Goal: Information Seeking & Learning: Learn about a topic

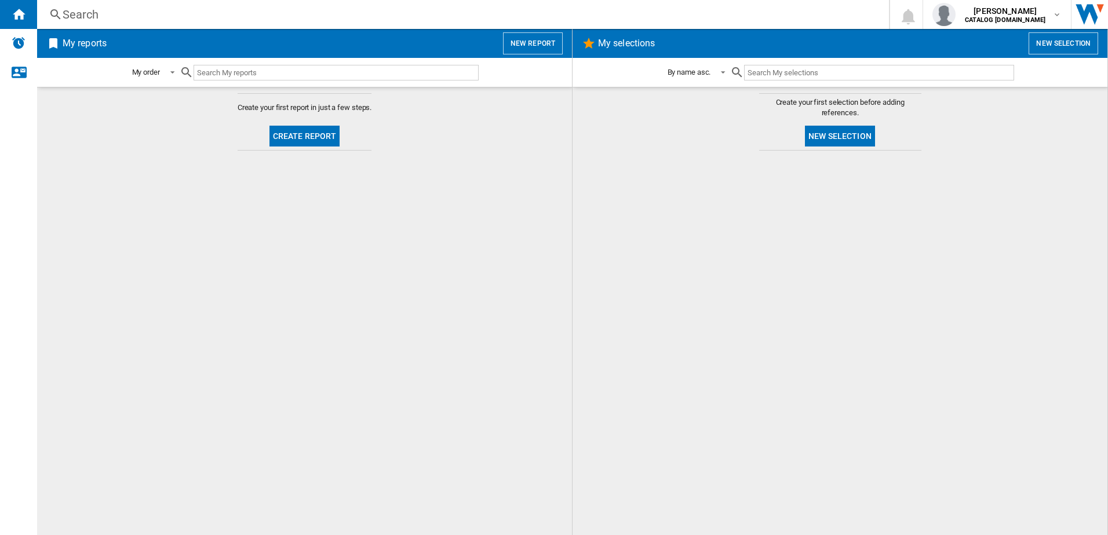
click at [170, 19] on div "Search" at bounding box center [461, 14] width 796 height 16
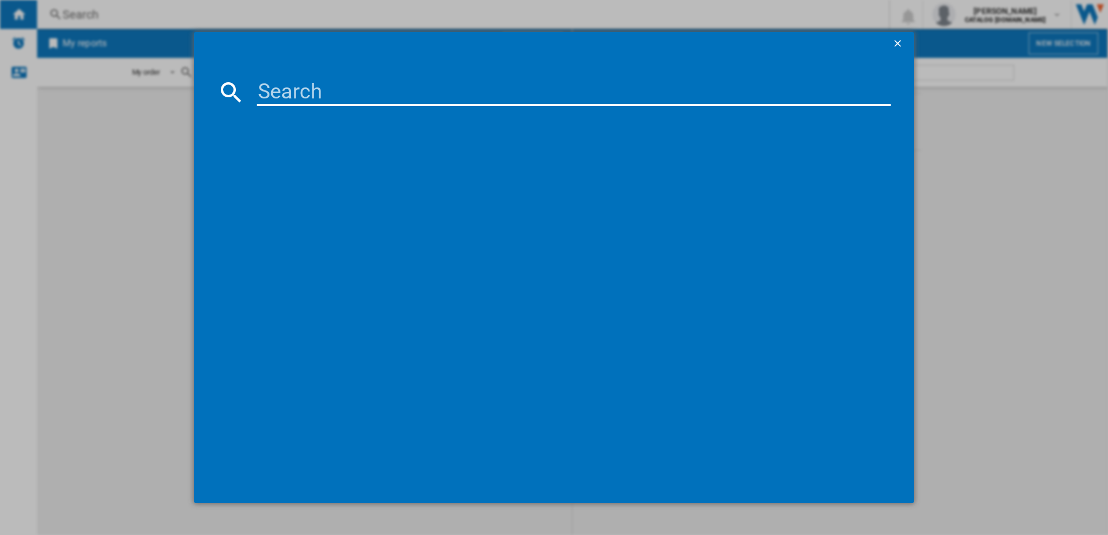
click at [309, 90] on input at bounding box center [574, 92] width 634 height 28
paste input "FSB42607Z"
type input "FSB42607Z"
click at [295, 164] on div "AEG FSB42607Z WHITE" at bounding box center [562, 168] width 623 height 12
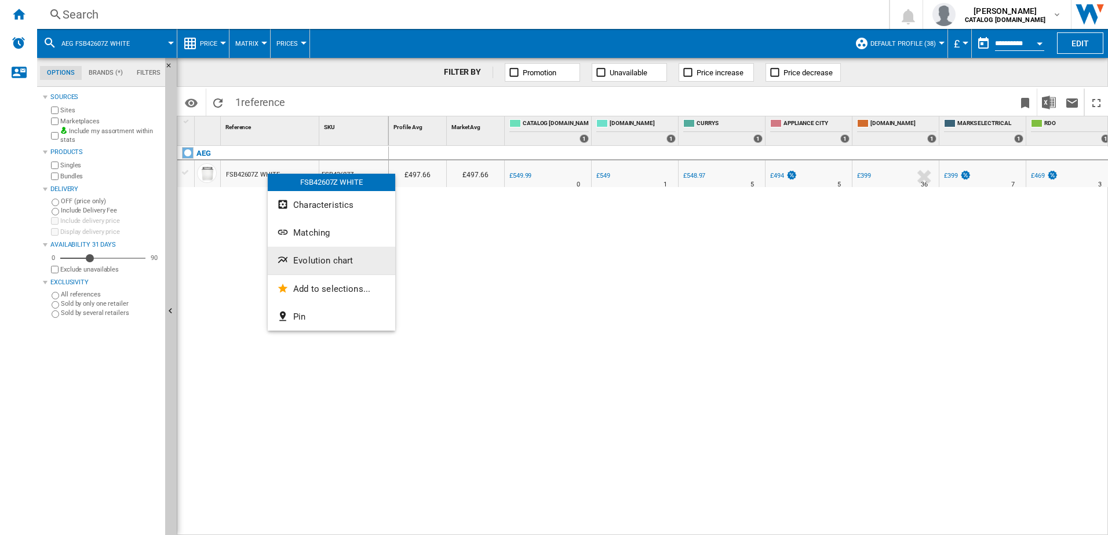
click at [324, 265] on span "Evolution chart" at bounding box center [323, 260] width 60 height 10
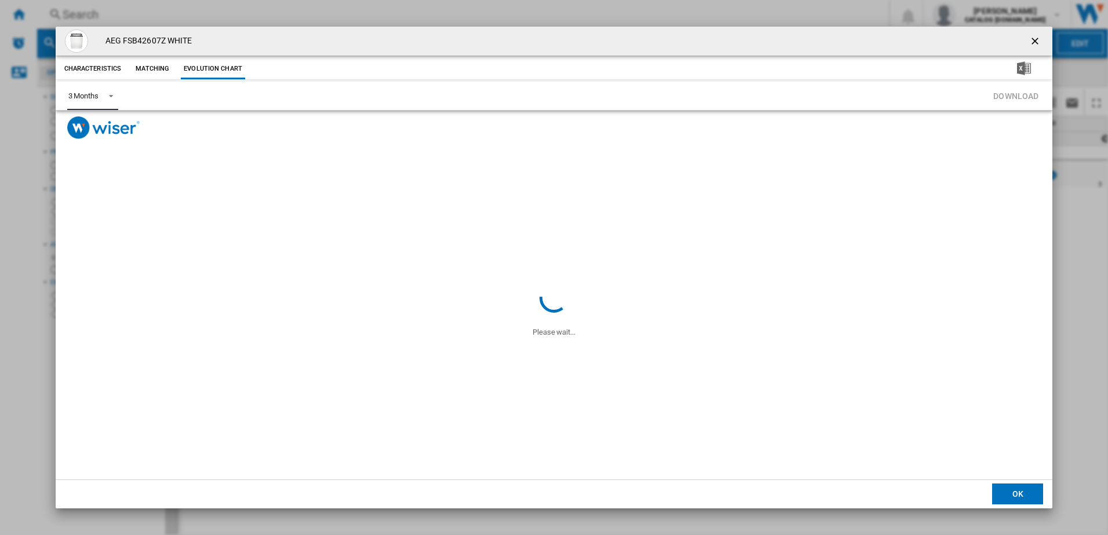
click at [109, 96] on span "Product popup" at bounding box center [108, 95] width 14 height 10
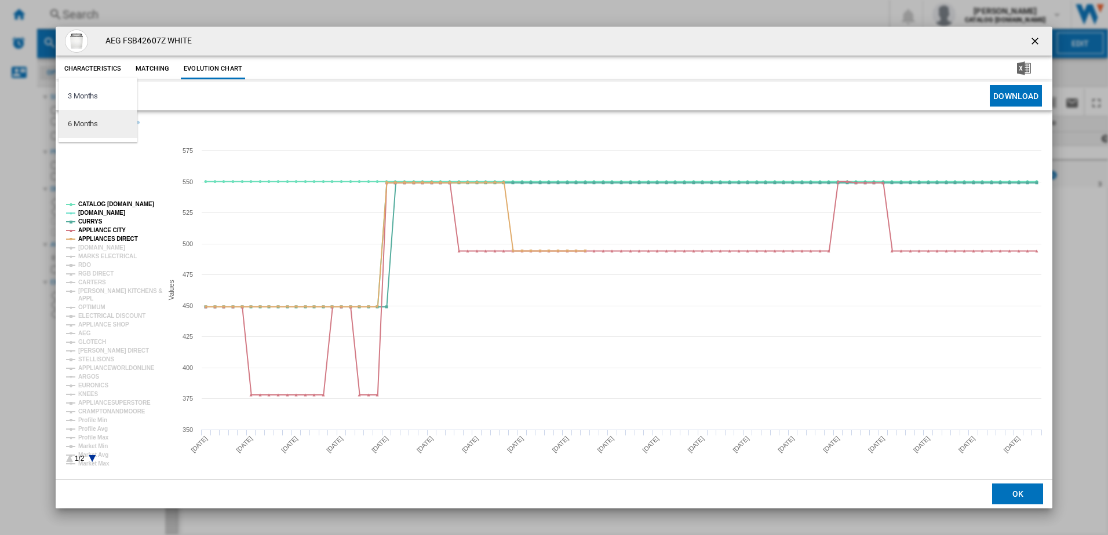
click at [96, 129] on div "6 Months" at bounding box center [83, 124] width 30 height 10
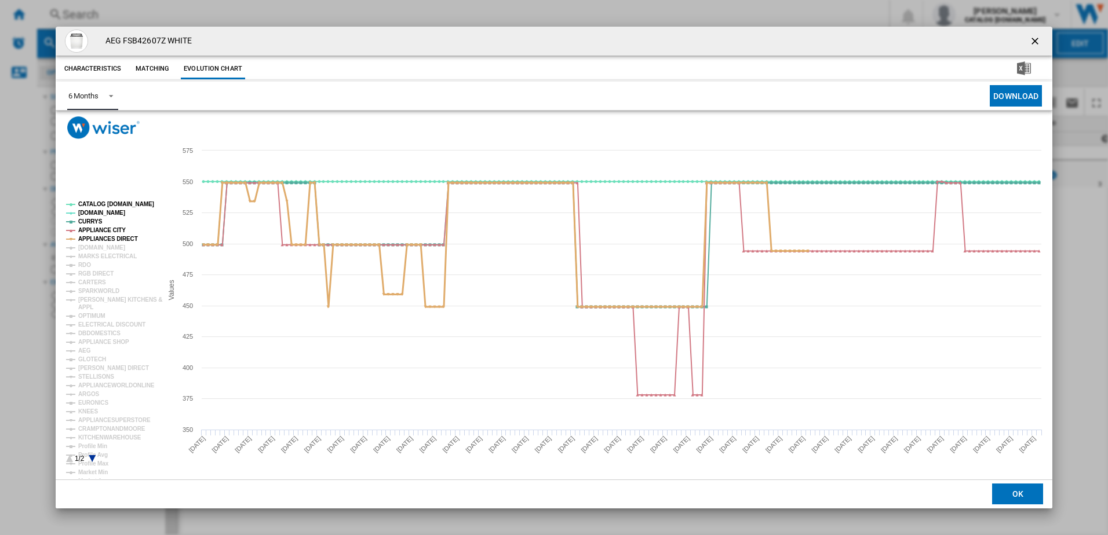
click at [102, 238] on tspan "APPLIANCES DIRECT" at bounding box center [108, 239] width 60 height 6
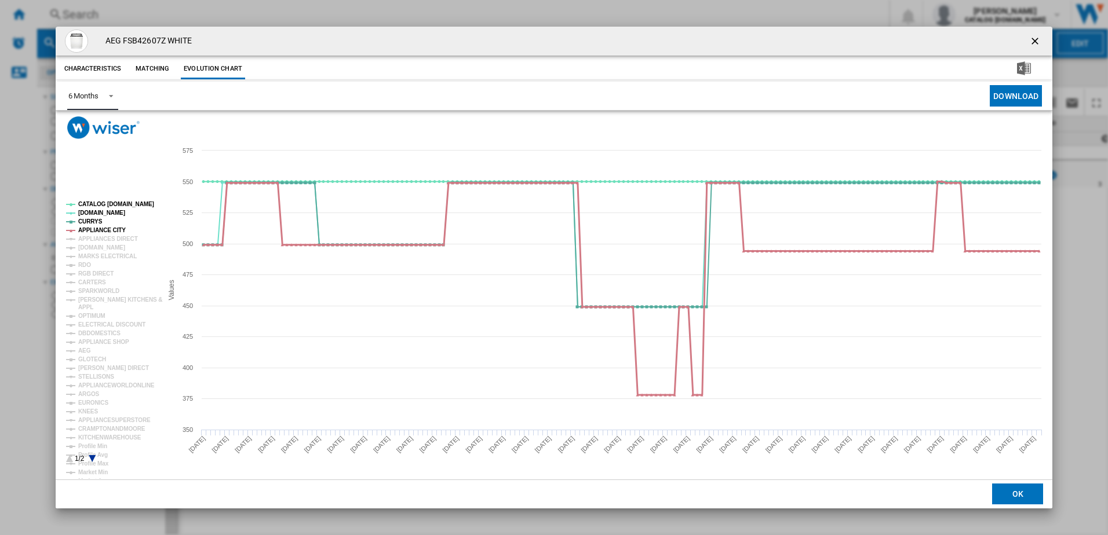
click at [102, 227] on tspan "APPLIANCE CITY" at bounding box center [101, 230] width 47 height 6
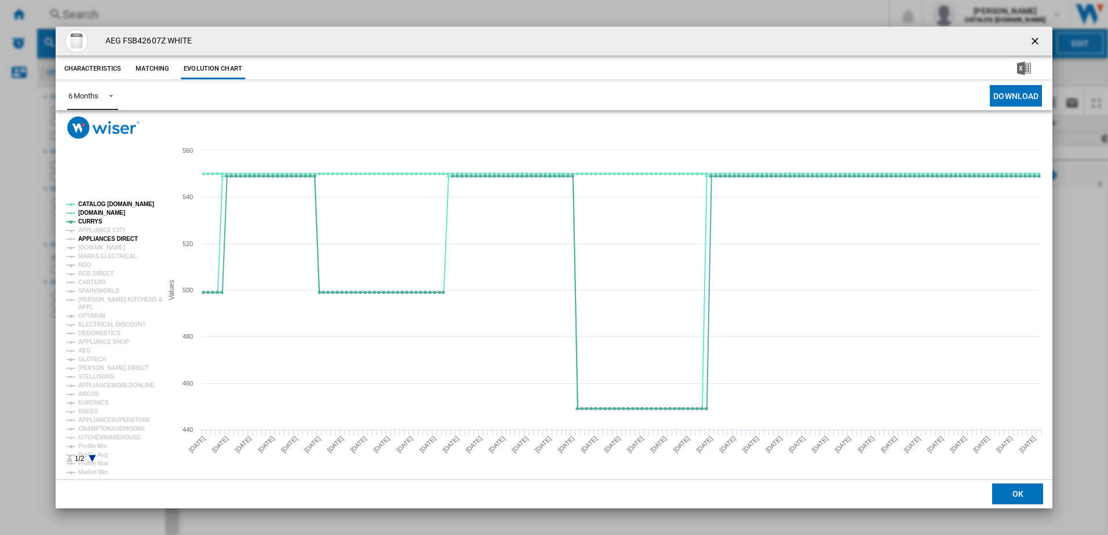
click at [104, 239] on tspan "APPLIANCES DIRECT" at bounding box center [108, 239] width 60 height 6
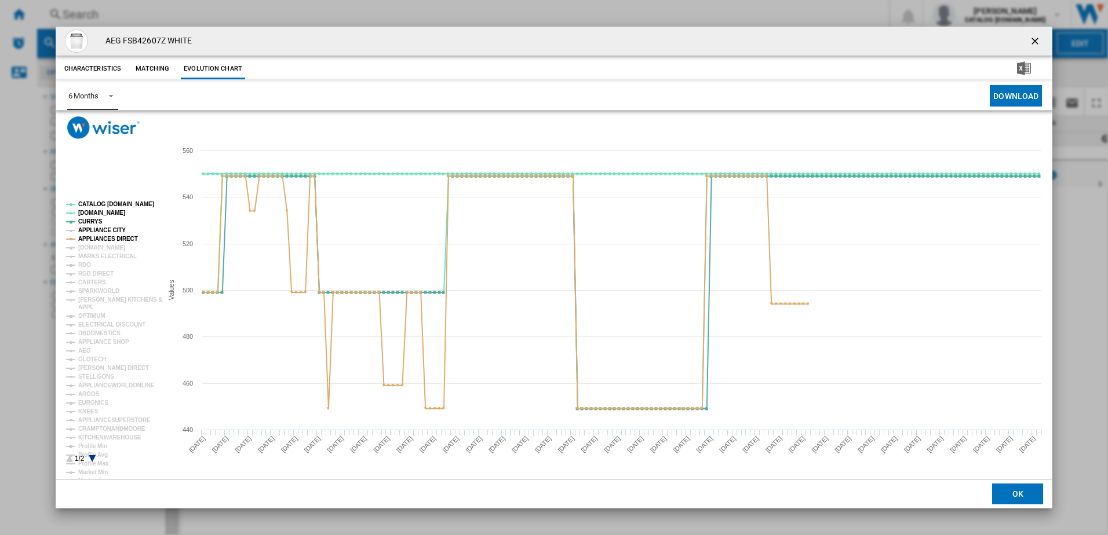
click at [97, 233] on tspan "APPLIANCE CITY" at bounding box center [101, 230] width 47 height 6
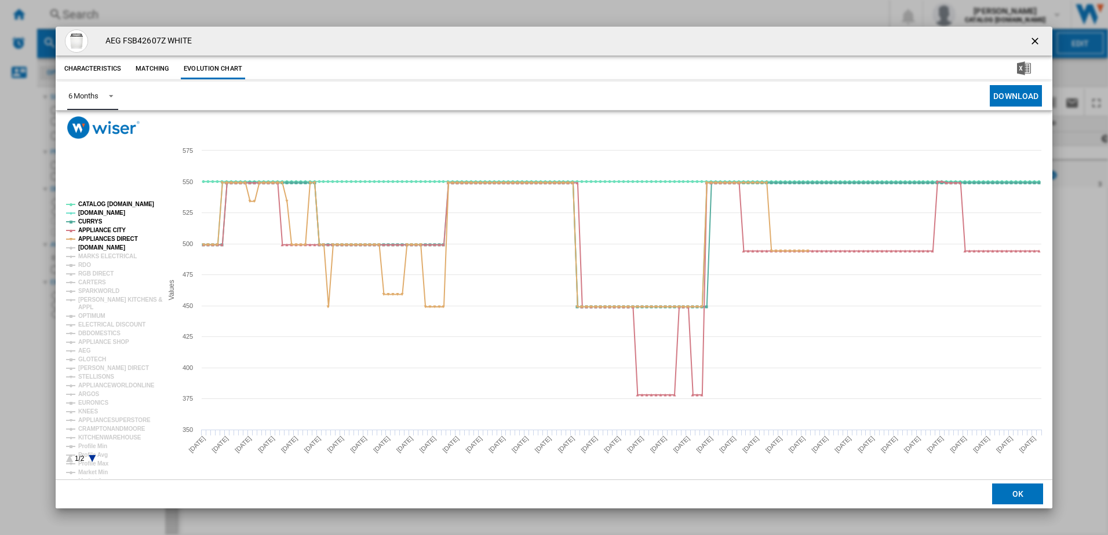
click at [101, 247] on tspan "[DOMAIN_NAME]" at bounding box center [101, 247] width 47 height 6
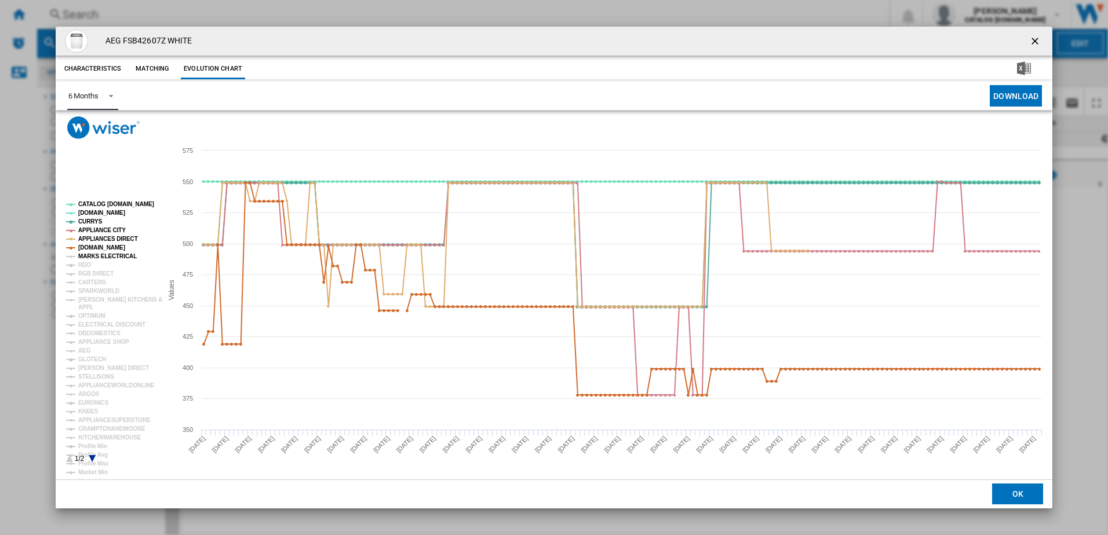
click at [94, 260] on tspan "MARKS ELECTRICAL" at bounding box center [107, 256] width 59 height 6
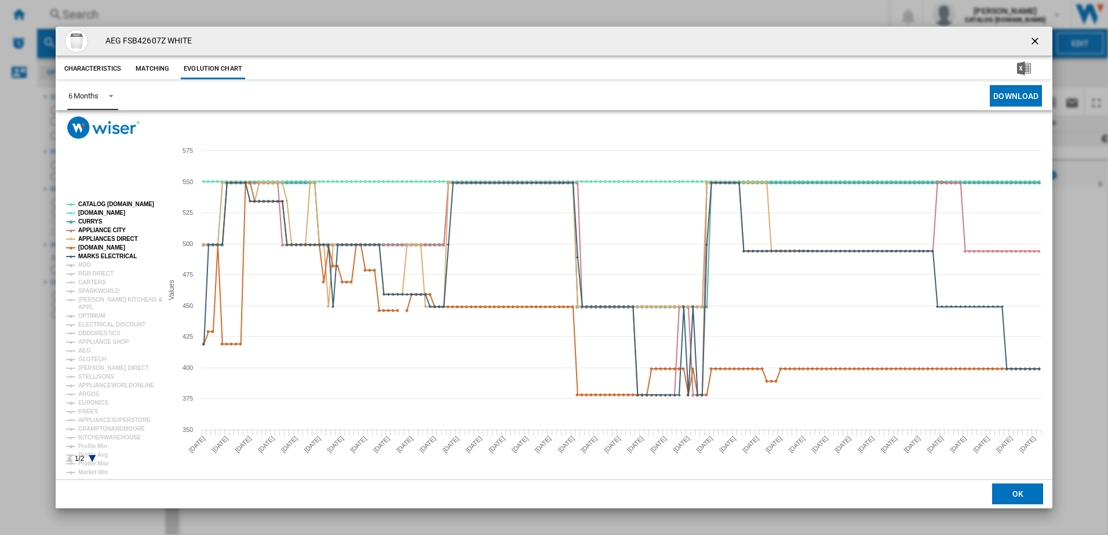
click at [92, 268] on rect "Product popup" at bounding box center [109, 332] width 96 height 271
click at [86, 268] on tspan "RDO" at bounding box center [84, 265] width 13 height 6
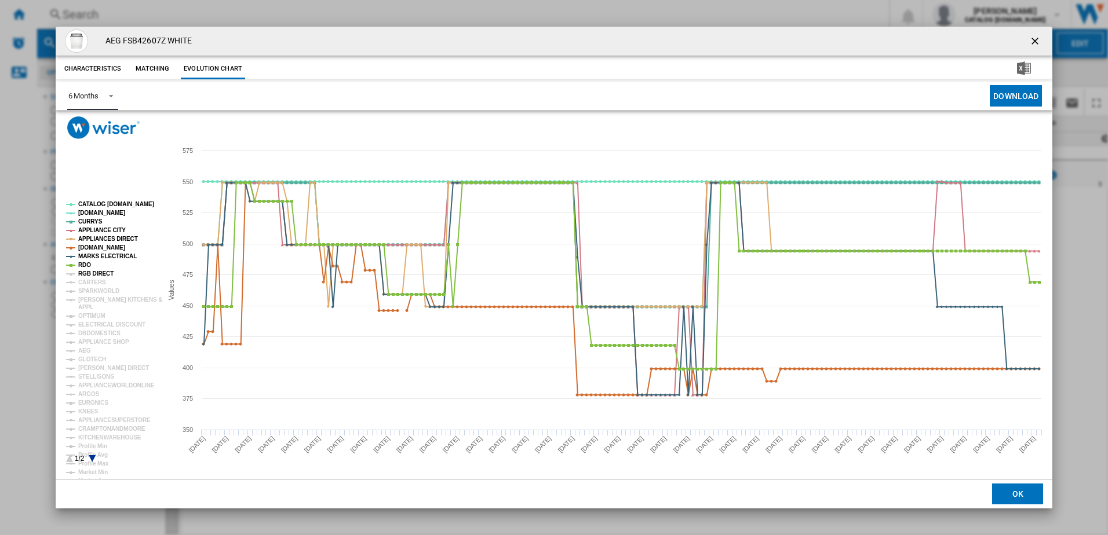
click at [85, 275] on tspan "RGB DIRECT" at bounding box center [95, 274] width 35 height 6
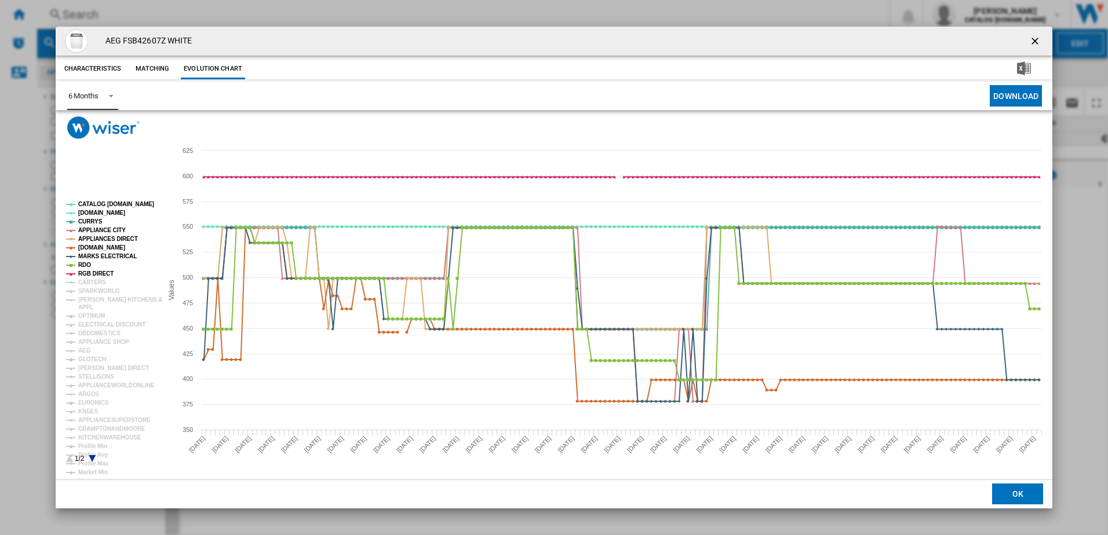
click at [90, 288] on tspan "SPARKWORLD" at bounding box center [98, 291] width 41 height 6
click at [87, 281] on tspan "CARTERS" at bounding box center [92, 282] width 28 height 6
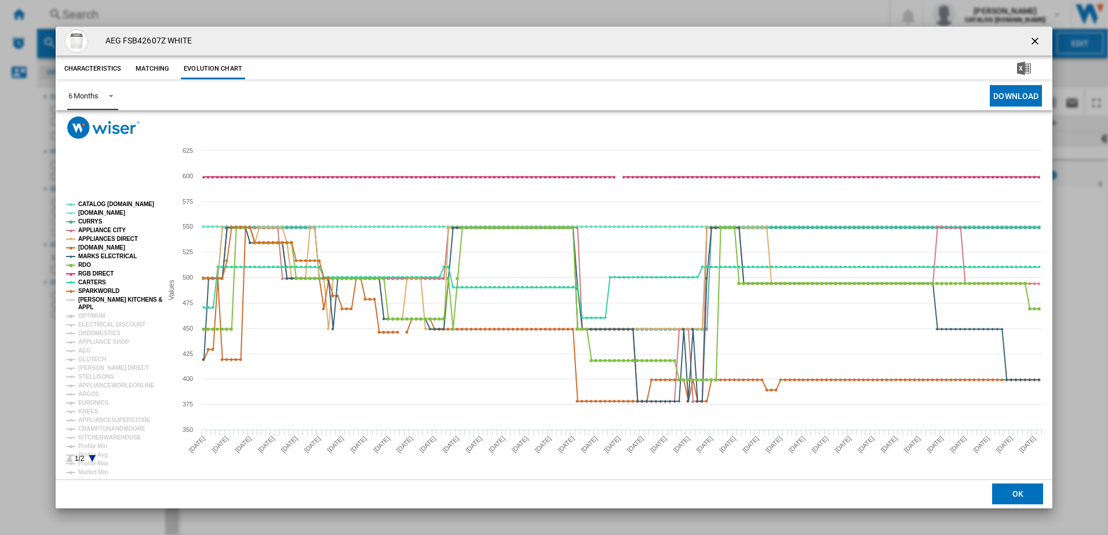
click at [87, 297] on tspan "[PERSON_NAME] KITCHENS &" at bounding box center [120, 300] width 84 height 6
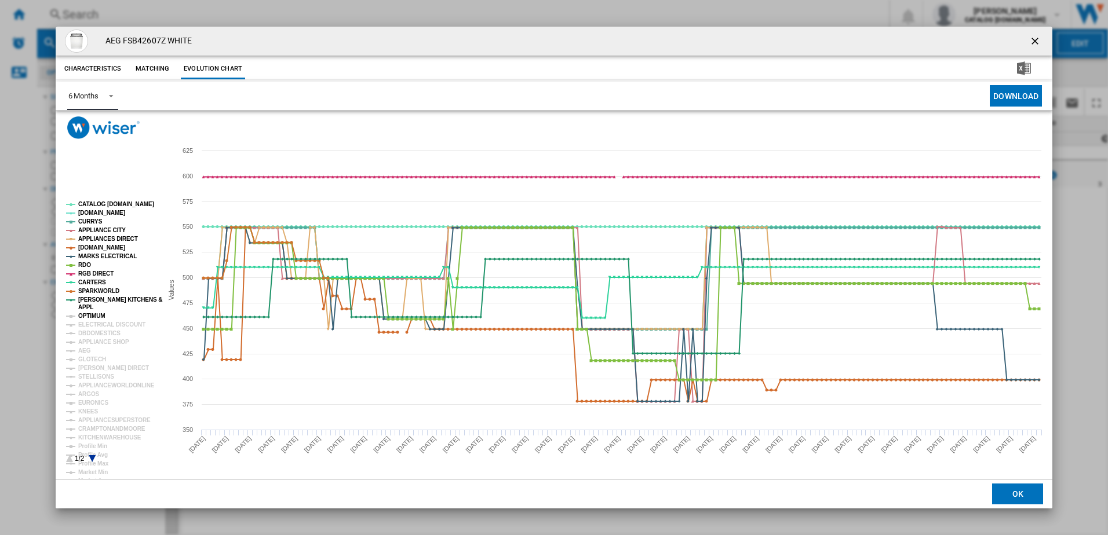
click at [85, 315] on tspan "OPTIMUM" at bounding box center [91, 316] width 27 height 6
click at [90, 325] on tspan "ELECTRICAL DISCOUNT" at bounding box center [111, 324] width 67 height 6
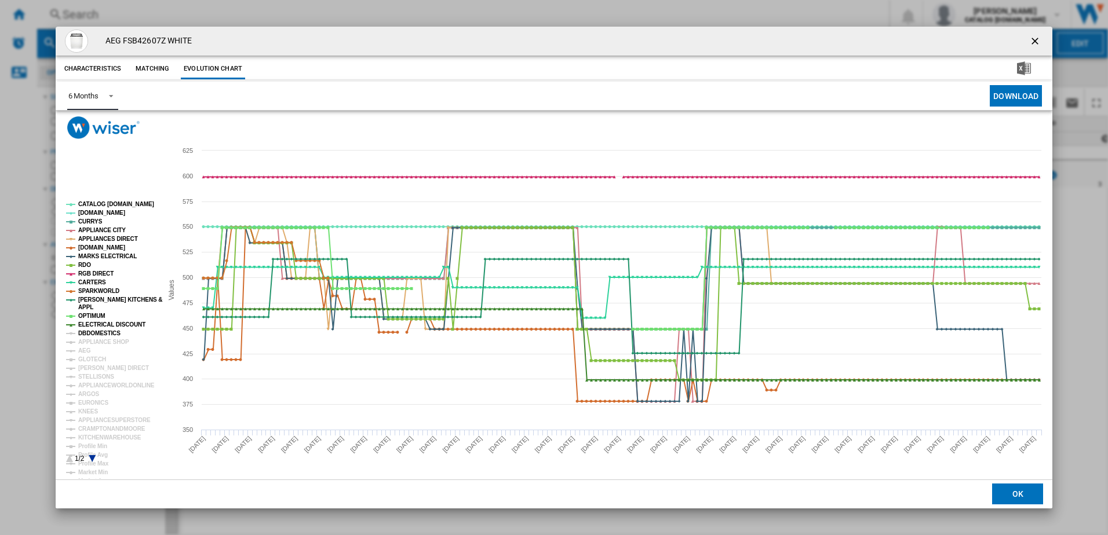
click at [90, 334] on tspan "DBDOMESTICS" at bounding box center [99, 333] width 42 height 6
click at [90, 339] on tspan "APPLIANCE SHOP" at bounding box center [103, 342] width 51 height 6
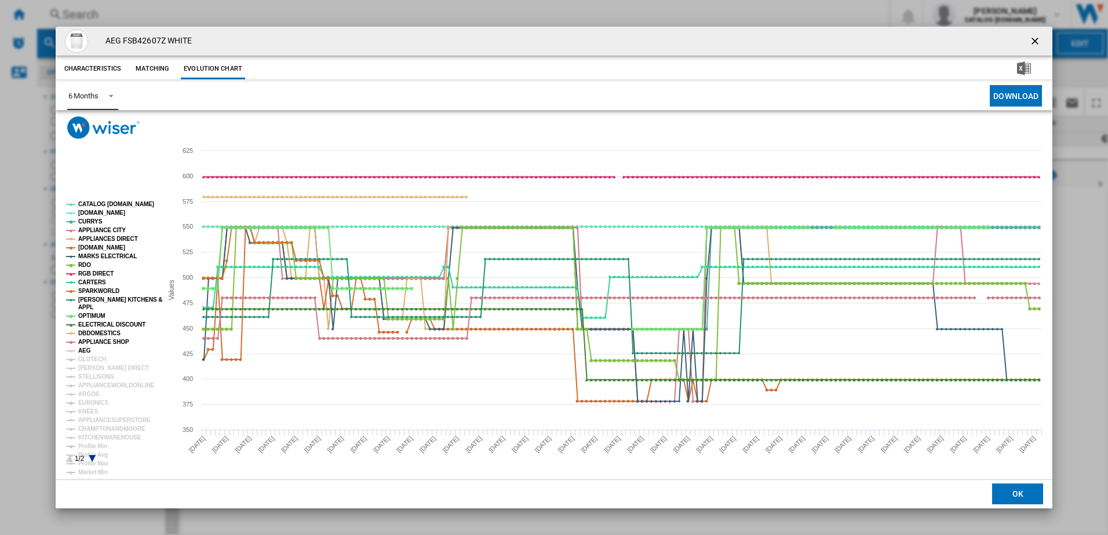
click at [81, 358] on tspan "GLOTECH" at bounding box center [92, 359] width 28 height 6
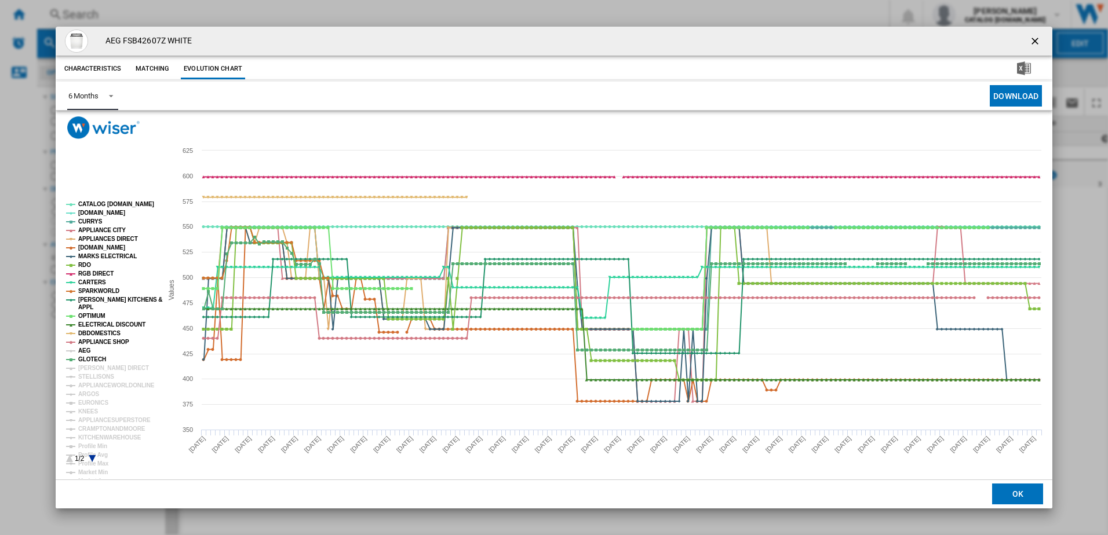
click at [83, 350] on tspan "AEG" at bounding box center [84, 351] width 13 height 6
click at [96, 365] on tspan "[PERSON_NAME] DIRECT" at bounding box center [113, 368] width 71 height 6
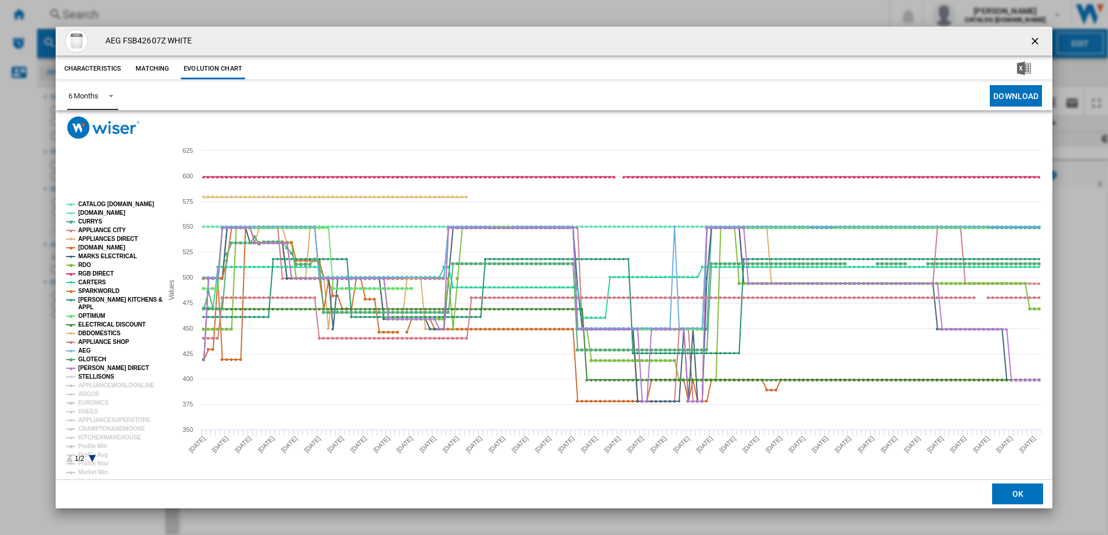
click at [97, 374] on tspan "STELLISONS" at bounding box center [96, 377] width 36 height 6
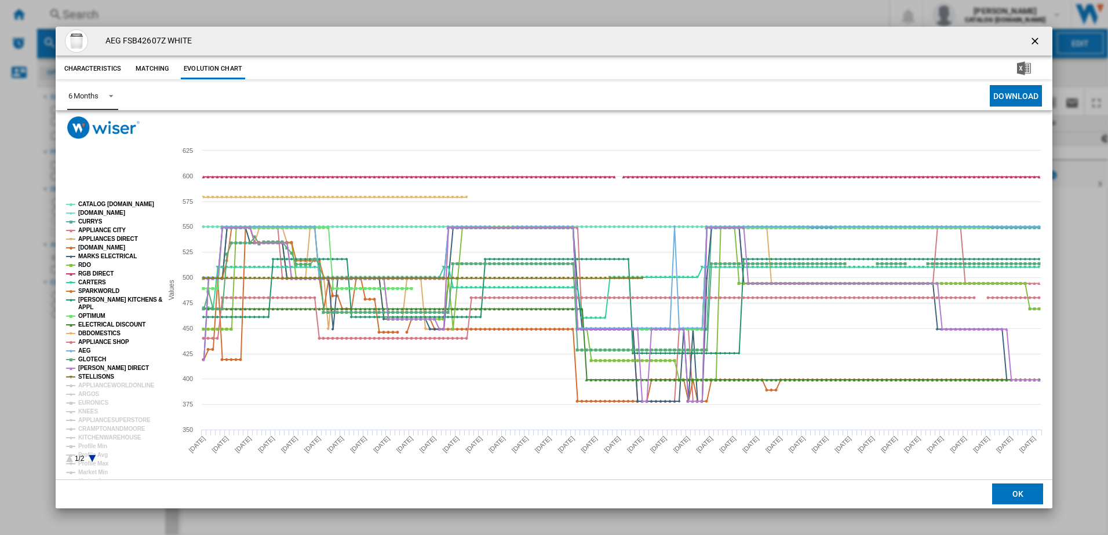
click at [100, 391] on rect "Product popup" at bounding box center [109, 332] width 96 height 271
click at [97, 384] on tspan "APPLIANCEWORLDONLINE" at bounding box center [116, 385] width 76 height 6
click at [93, 396] on tspan "ARGOS" at bounding box center [88, 394] width 21 height 6
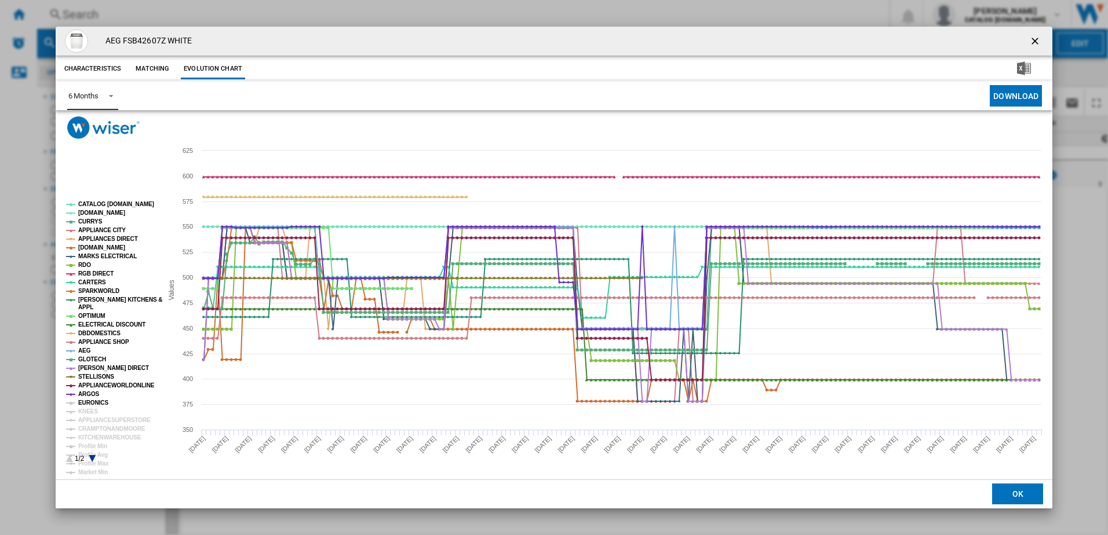
click at [93, 401] on tspan "EURONICS" at bounding box center [93, 403] width 30 height 6
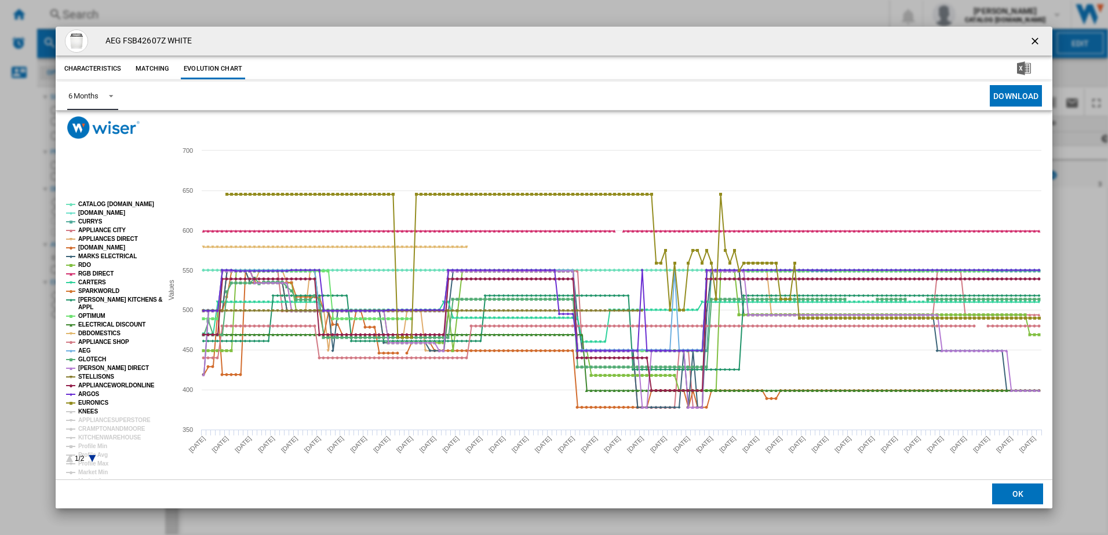
click at [90, 410] on tspan "KNEES" at bounding box center [88, 411] width 20 height 6
click at [96, 419] on tspan "APPLIANCESUPERSTORE" at bounding box center [114, 420] width 72 height 6
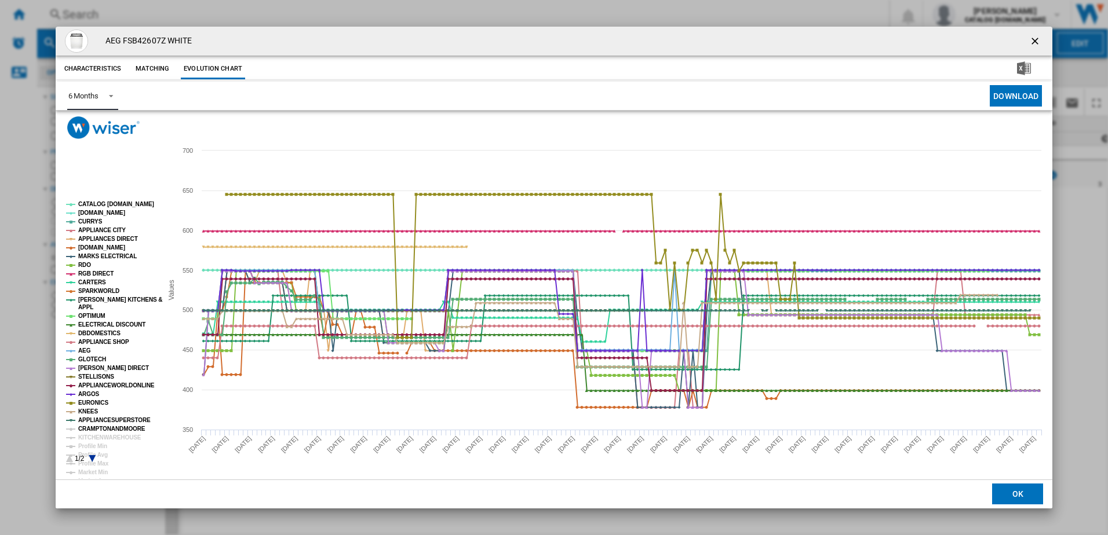
click at [103, 430] on tspan "CRAMPTONANDMOORE" at bounding box center [111, 429] width 67 height 6
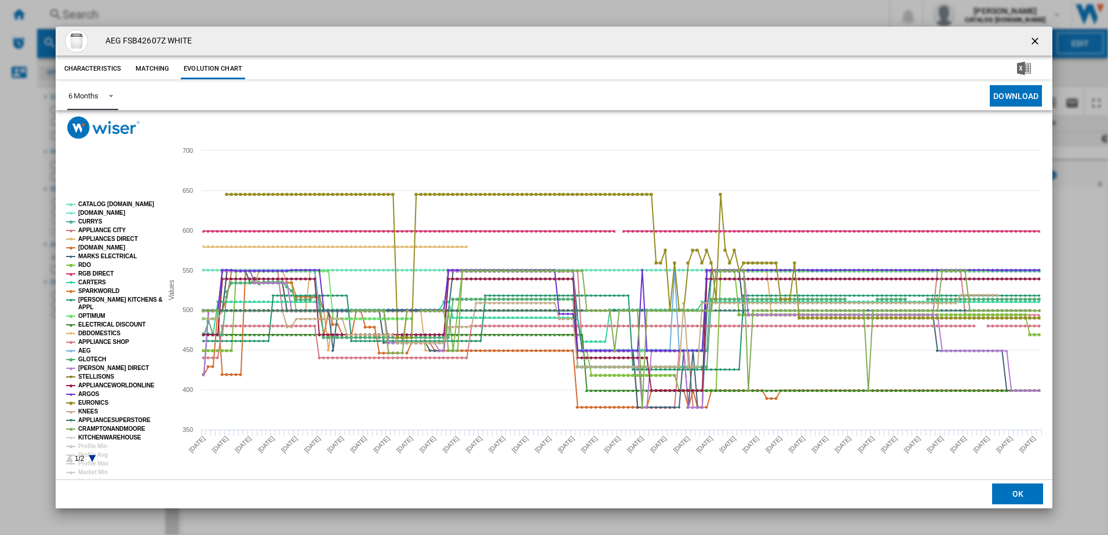
click at [94, 438] on tspan "KITCHENWAREHOUSE" at bounding box center [109, 437] width 63 height 6
click at [92, 448] on tspan "Profile Min" at bounding box center [92, 446] width 29 height 6
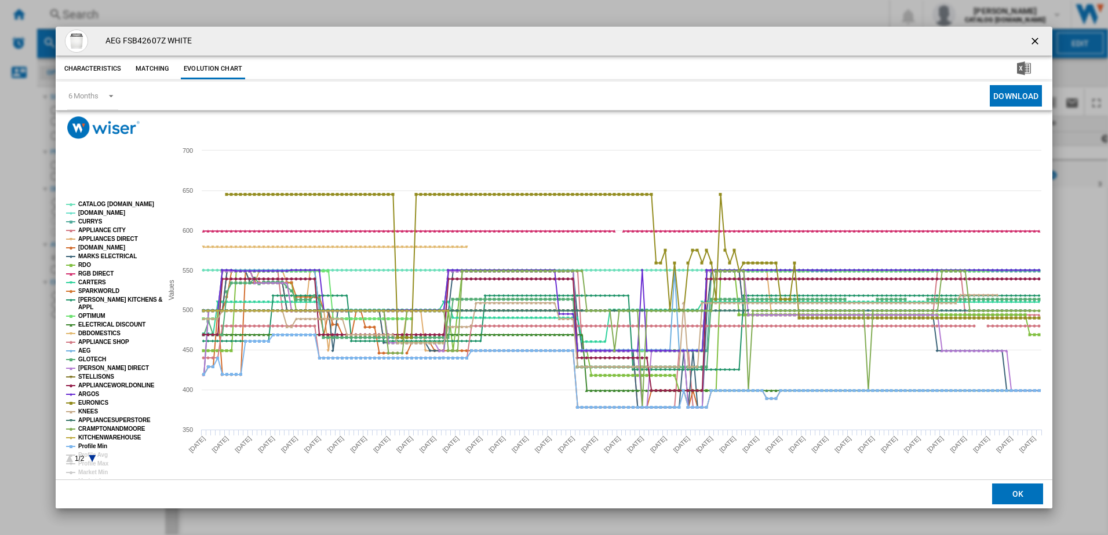
drag, startPoint x: 1036, startPoint y: 39, endPoint x: 996, endPoint y: 39, distance: 39.4
click at [1035, 39] on ng-md-icon "getI18NText('BUTTONS.CLOSE_DIALOG')" at bounding box center [1036, 42] width 14 height 14
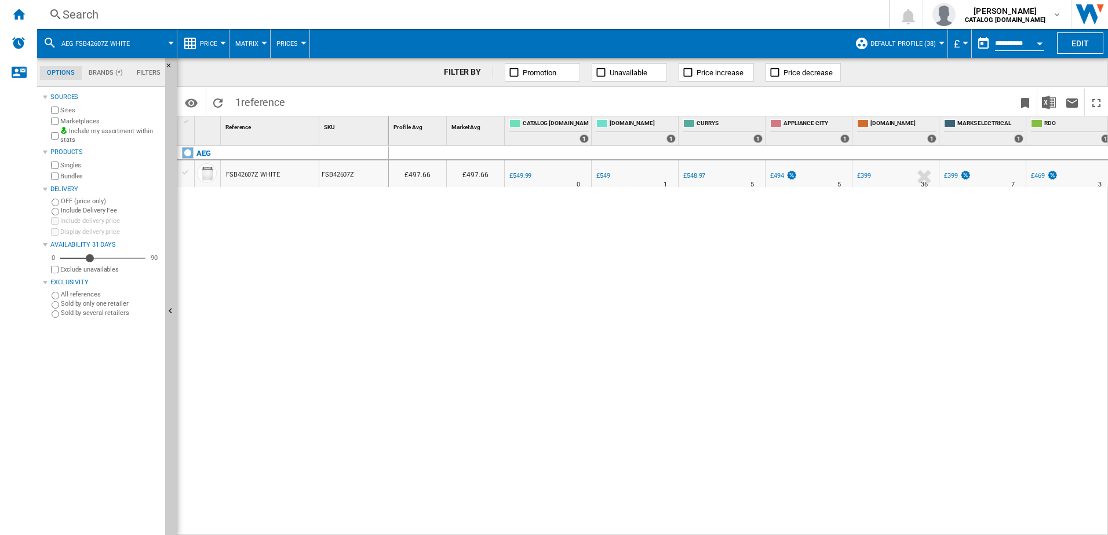
click at [184, 6] on div "Search Search 0 [PERSON_NAME] CATALOG [DOMAIN_NAME] CATALOG [DOMAIN_NAME] My se…" at bounding box center [572, 14] width 1070 height 29
click at [180, 13] on div "Search" at bounding box center [461, 14] width 796 height 16
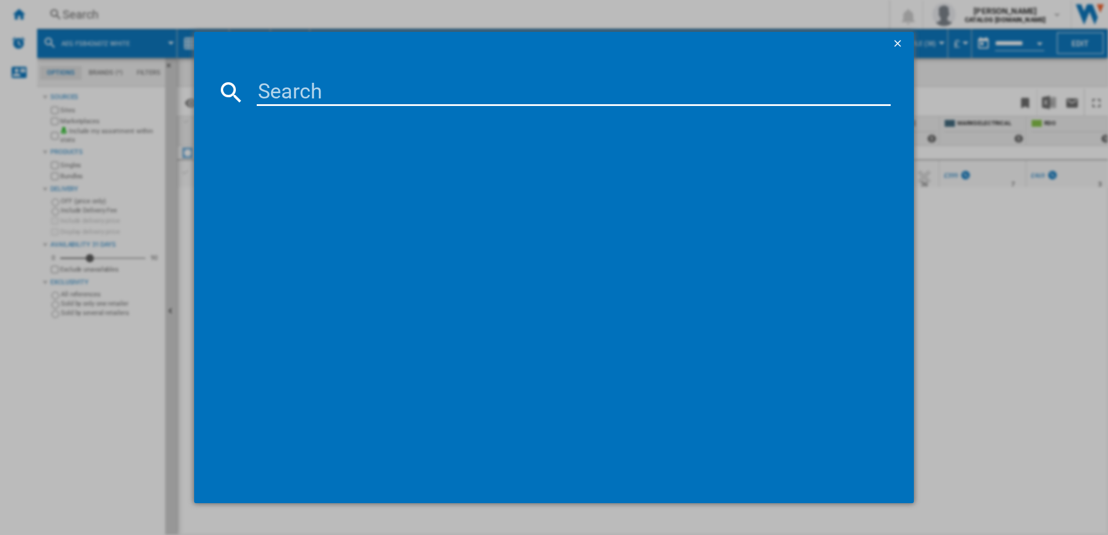
click at [299, 87] on input at bounding box center [574, 92] width 634 height 28
type input "FSK32610Z"
click at [306, 163] on div "AEG FSK32610Z WHITE" at bounding box center [562, 168] width 623 height 12
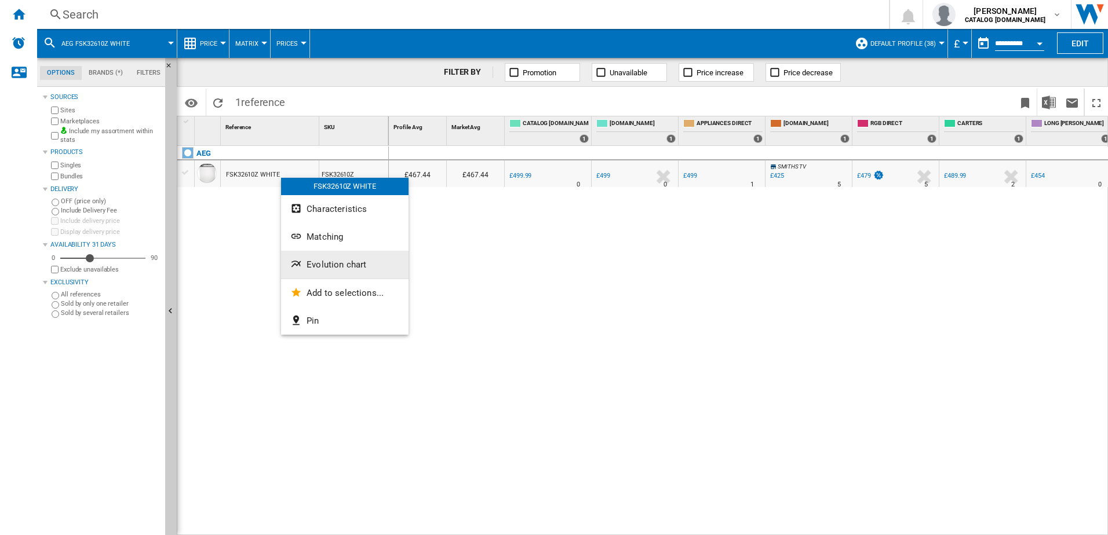
click at [344, 265] on span "Evolution chart" at bounding box center [336, 265] width 60 height 10
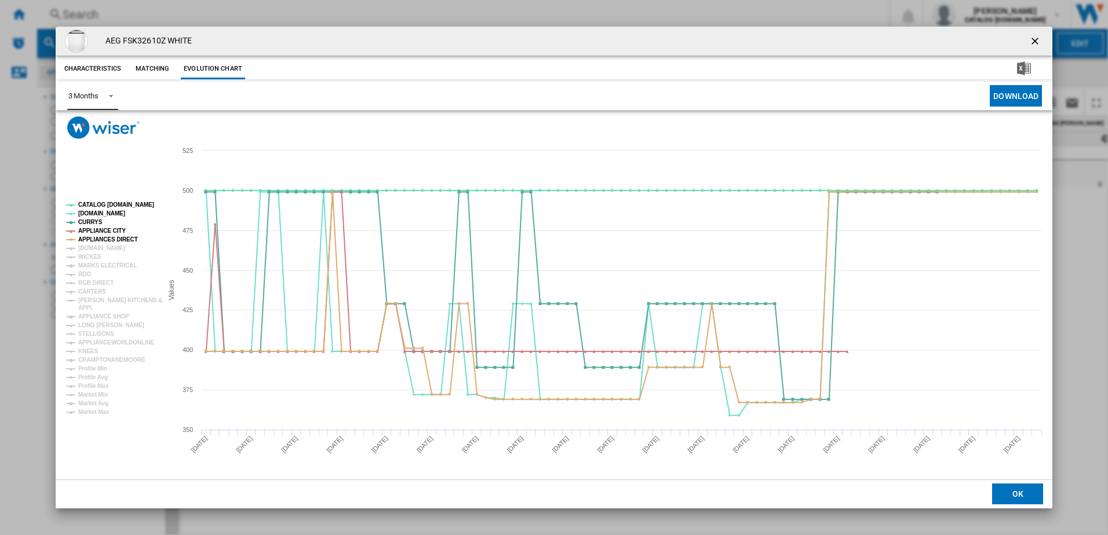
click at [103, 90] on span "Product popup" at bounding box center [108, 95] width 14 height 10
click at [97, 126] on div "6 Months" at bounding box center [83, 124] width 30 height 10
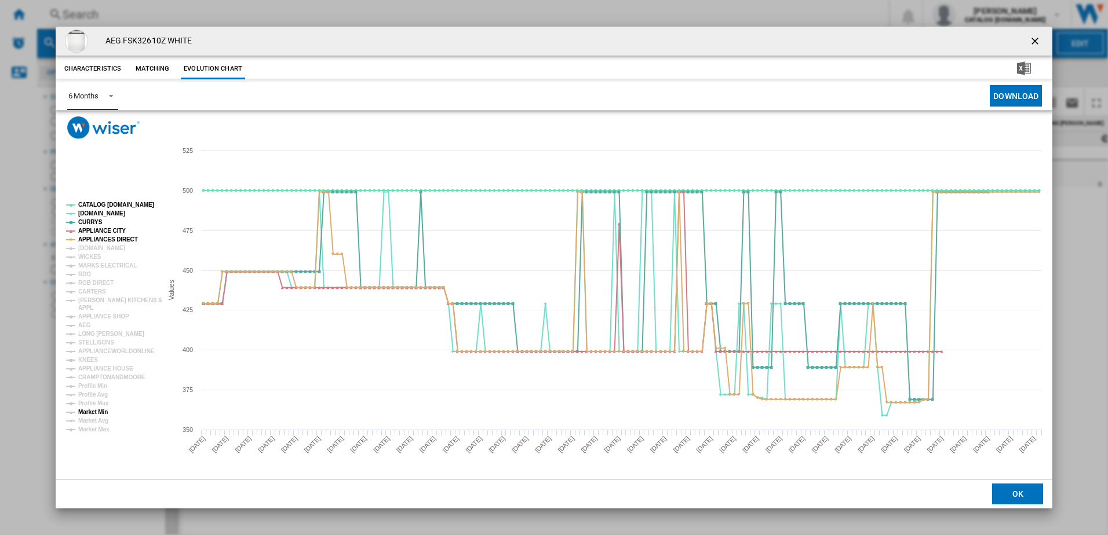
click at [97, 413] on tspan "Market Min" at bounding box center [93, 412] width 30 height 6
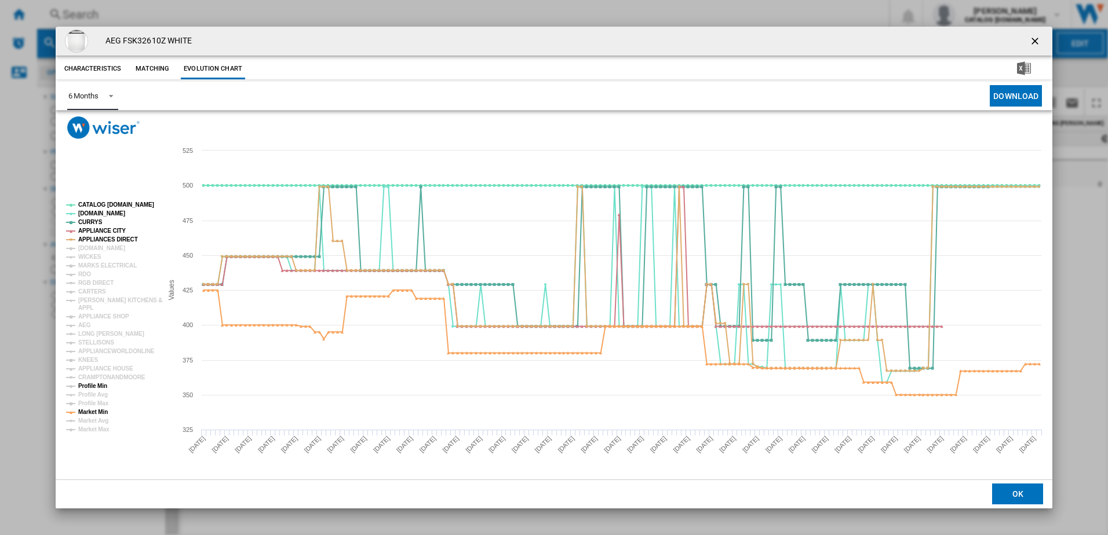
click at [101, 385] on tspan "Profile Min" at bounding box center [92, 386] width 29 height 6
click at [97, 248] on tspan "[DOMAIN_NAME]" at bounding box center [101, 248] width 47 height 6
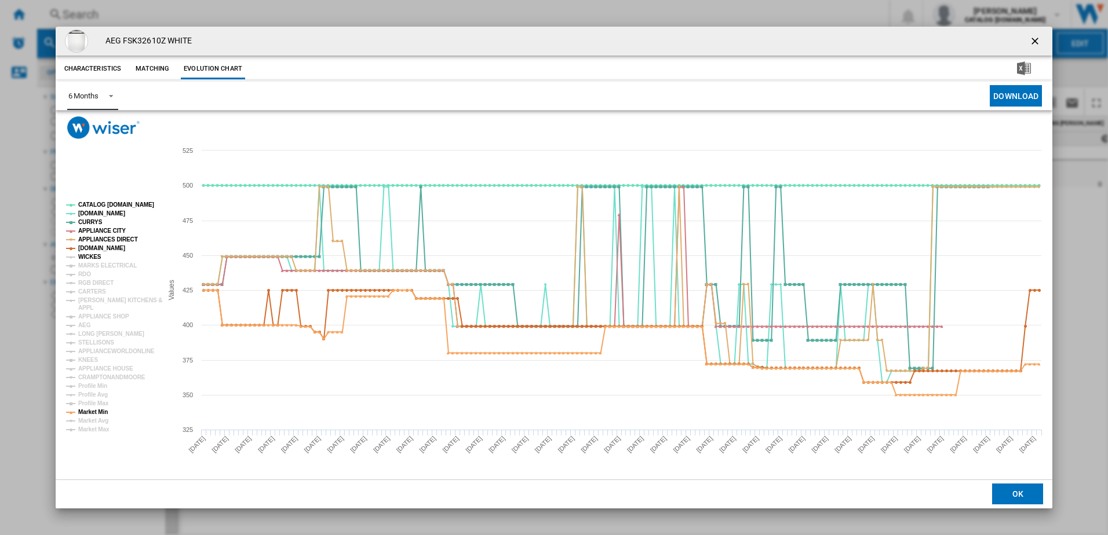
click at [93, 257] on tspan "WICKES" at bounding box center [89, 257] width 23 height 6
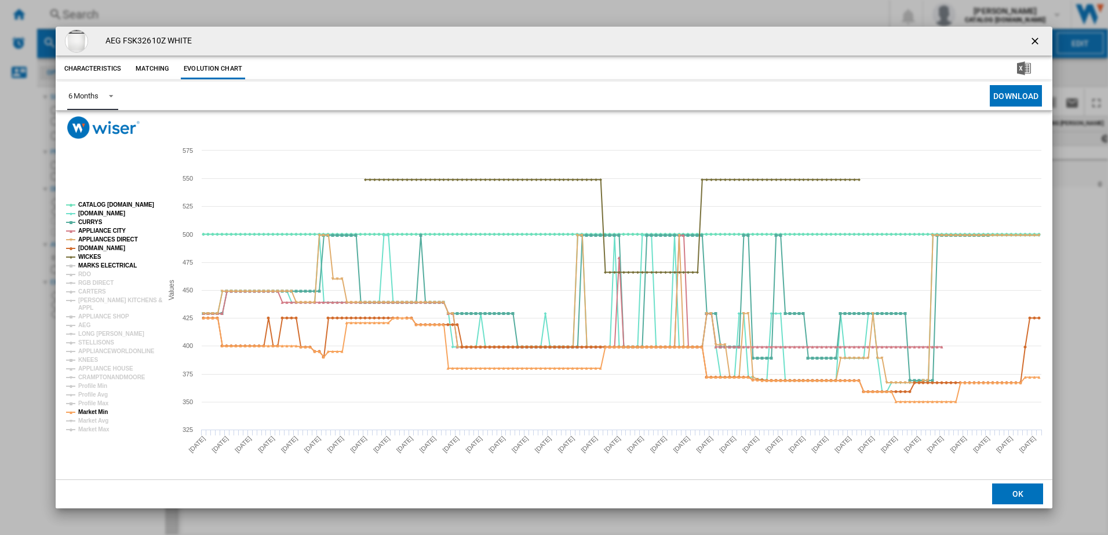
click at [91, 264] on tspan "MARKS ELECTRICAL" at bounding box center [107, 265] width 59 height 6
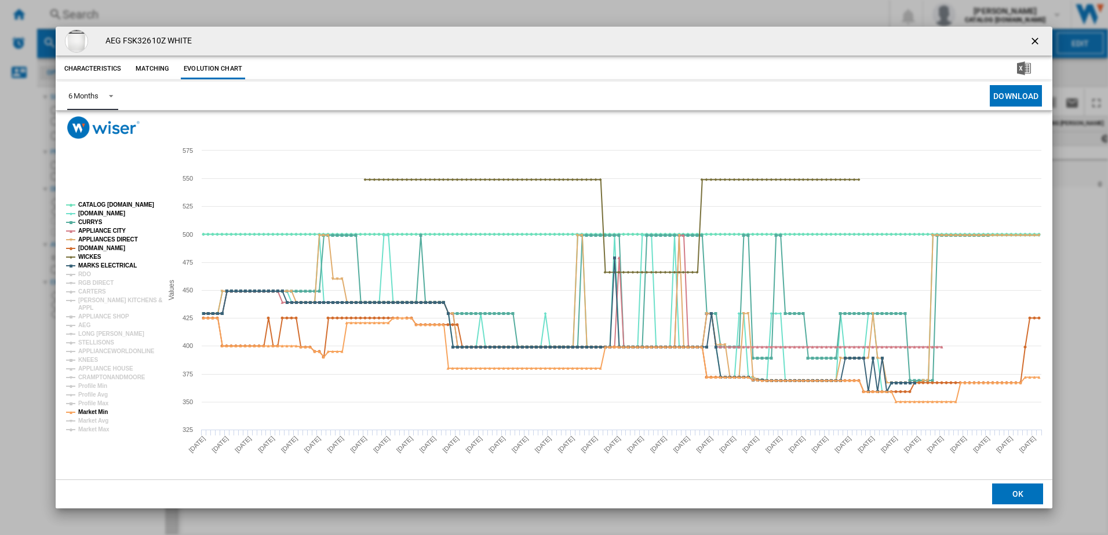
click at [90, 273] on rect "Product popup" at bounding box center [109, 317] width 96 height 240
click at [81, 275] on tspan "RDO" at bounding box center [84, 274] width 13 height 6
click at [86, 284] on tspan "RGB DIRECT" at bounding box center [95, 283] width 35 height 6
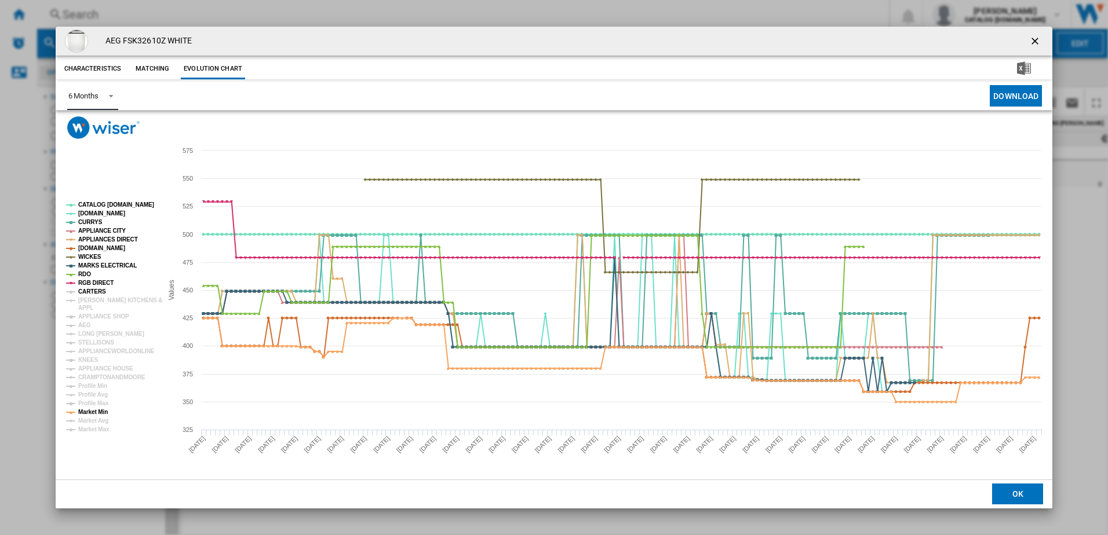
click at [88, 289] on tspan "CARTERS" at bounding box center [92, 291] width 28 height 6
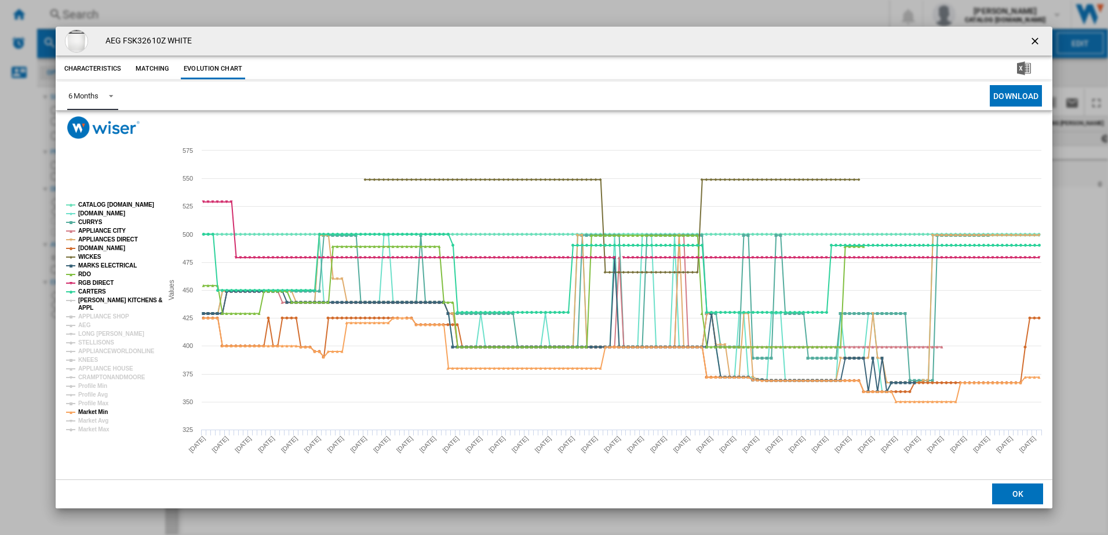
click at [91, 301] on tspan "[PERSON_NAME] KITCHENS &" at bounding box center [120, 300] width 84 height 6
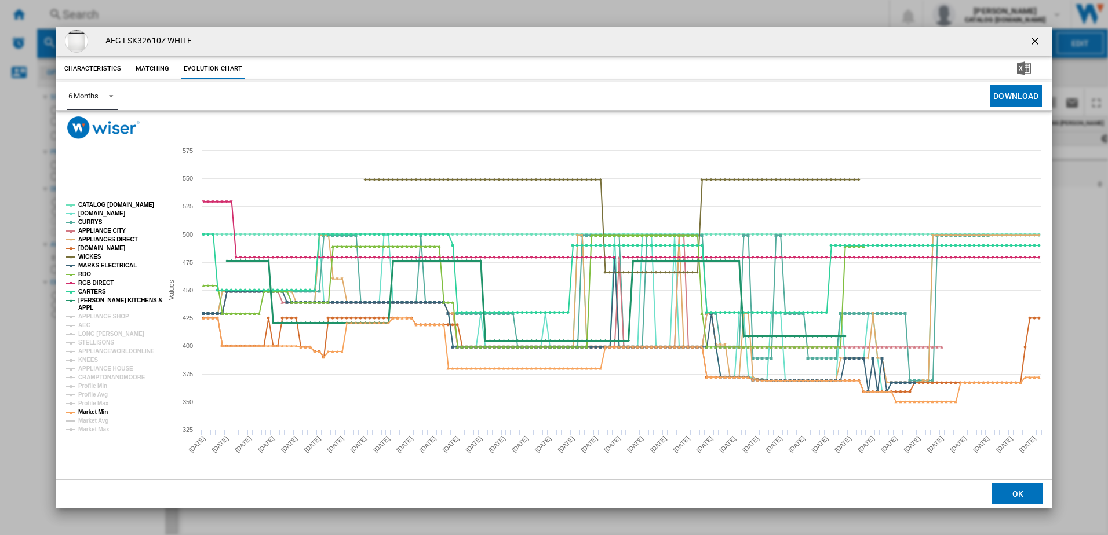
click at [90, 320] on tspan "APPLIANCE SHOP" at bounding box center [103, 316] width 51 height 6
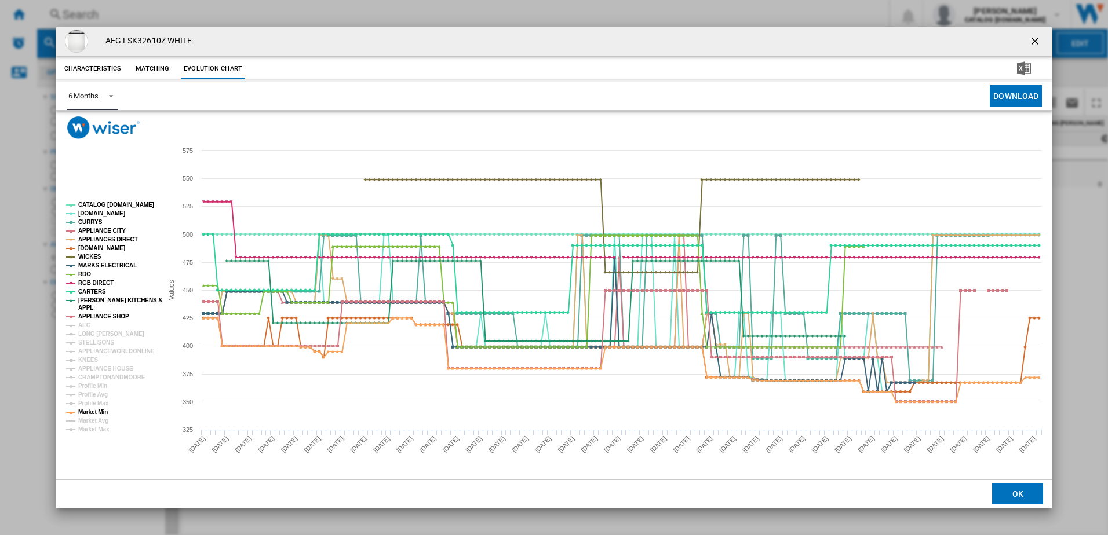
click at [90, 325] on rect "Product popup" at bounding box center [109, 317] width 96 height 240
click at [84, 326] on tspan "AEG" at bounding box center [84, 325] width 13 height 6
click at [86, 332] on tspan "LONG [PERSON_NAME]" at bounding box center [111, 334] width 66 height 6
click at [87, 343] on tspan "STELLISONS" at bounding box center [96, 342] width 36 height 6
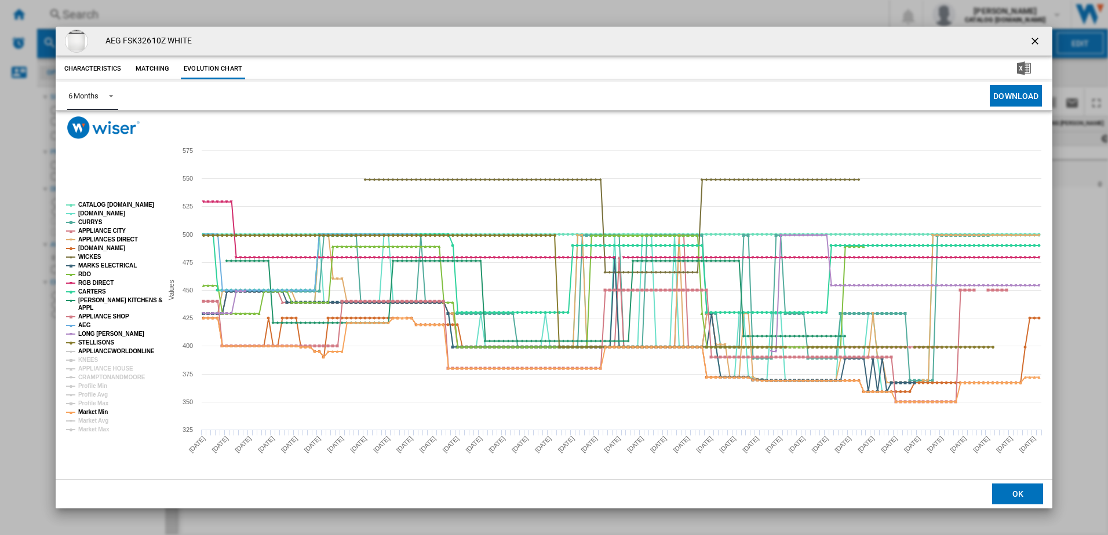
click at [89, 350] on tspan "APPLIANCEWORLDONLINE" at bounding box center [116, 351] width 76 height 6
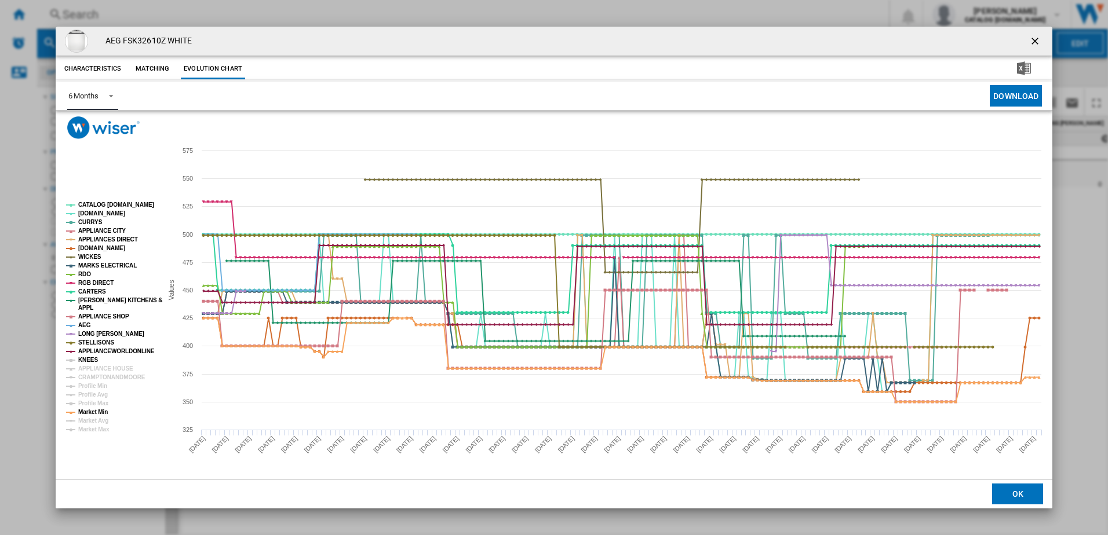
click at [88, 359] on tspan "KNEES" at bounding box center [88, 360] width 20 height 6
click at [86, 366] on tspan "APPLIANCE HOUSE" at bounding box center [105, 369] width 55 height 6
click at [86, 378] on tspan "CRAMPTONANDMOORE" at bounding box center [111, 377] width 67 height 6
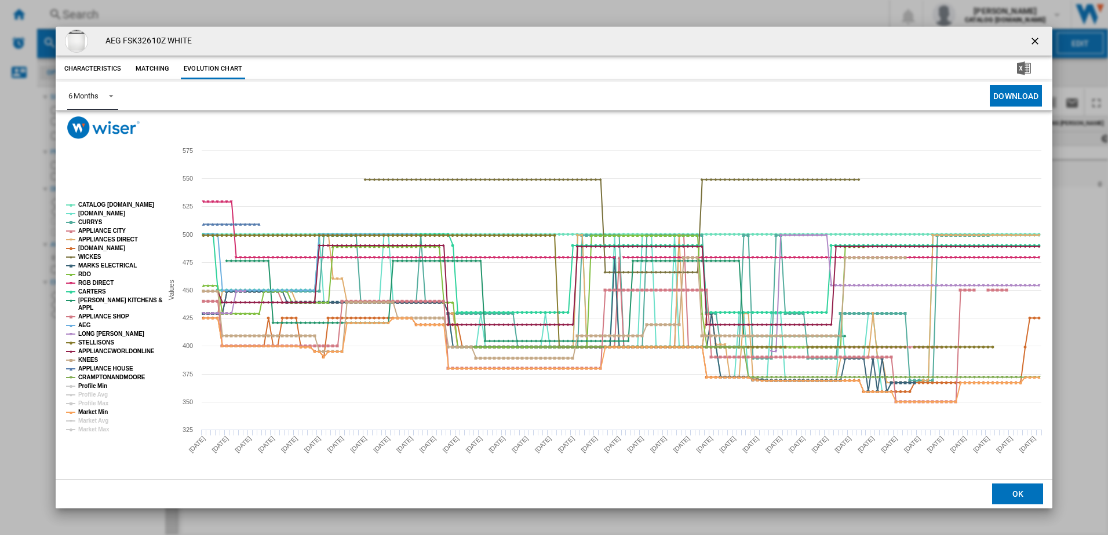
click at [85, 385] on tspan "Profile Min" at bounding box center [92, 386] width 29 height 6
click at [89, 380] on tspan "CRAMPTONANDMOORE" at bounding box center [111, 377] width 67 height 6
click at [90, 385] on tspan "Profile Min" at bounding box center [92, 386] width 29 height 6
click at [93, 374] on tspan "CRAMPTONANDMOORE" at bounding box center [111, 377] width 67 height 6
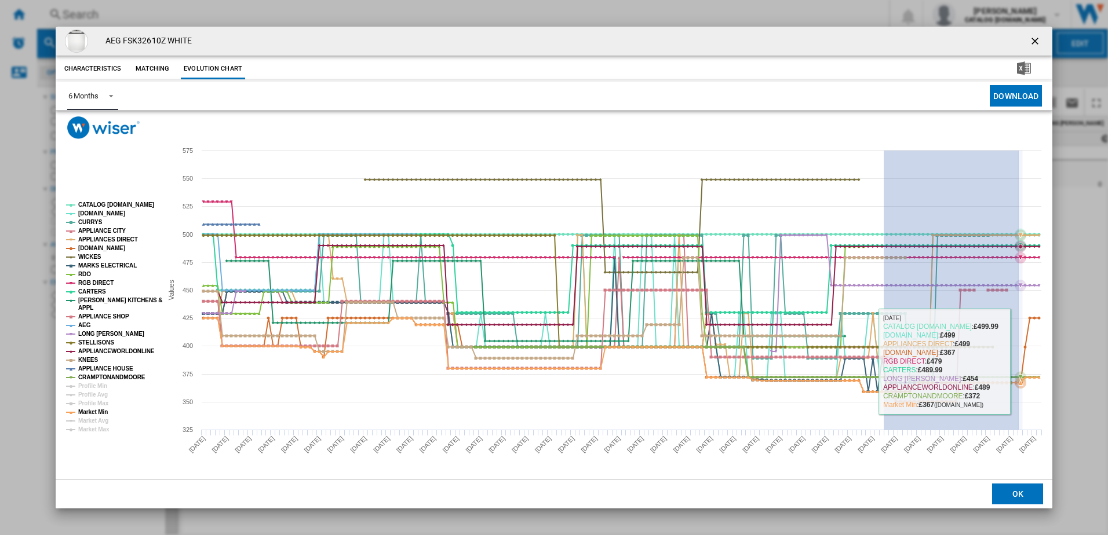
drag, startPoint x: 883, startPoint y: 356, endPoint x: 1018, endPoint y: 361, distance: 135.1
click at [1018, 361] on g "Product popup" at bounding box center [621, 290] width 846 height 225
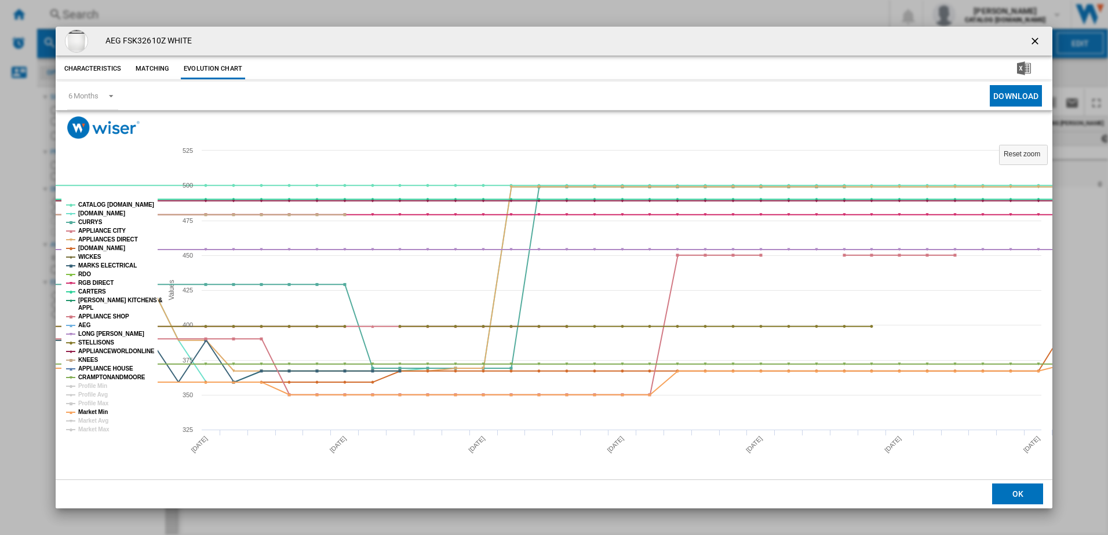
click at [1041, 32] on button "Product popup" at bounding box center [1035, 41] width 23 height 23
